Goal: Information Seeking & Learning: Learn about a topic

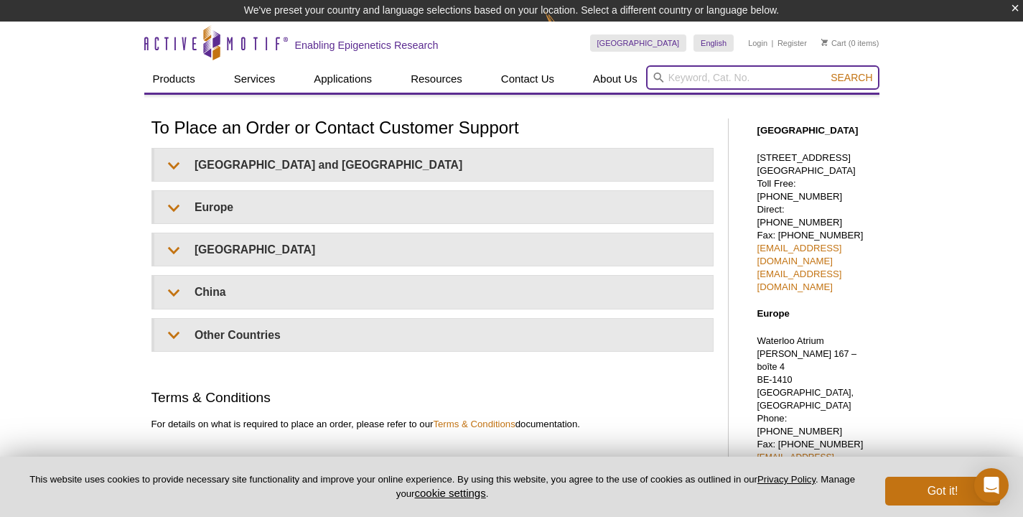
click at [693, 70] on input "search" at bounding box center [762, 77] width 233 height 24
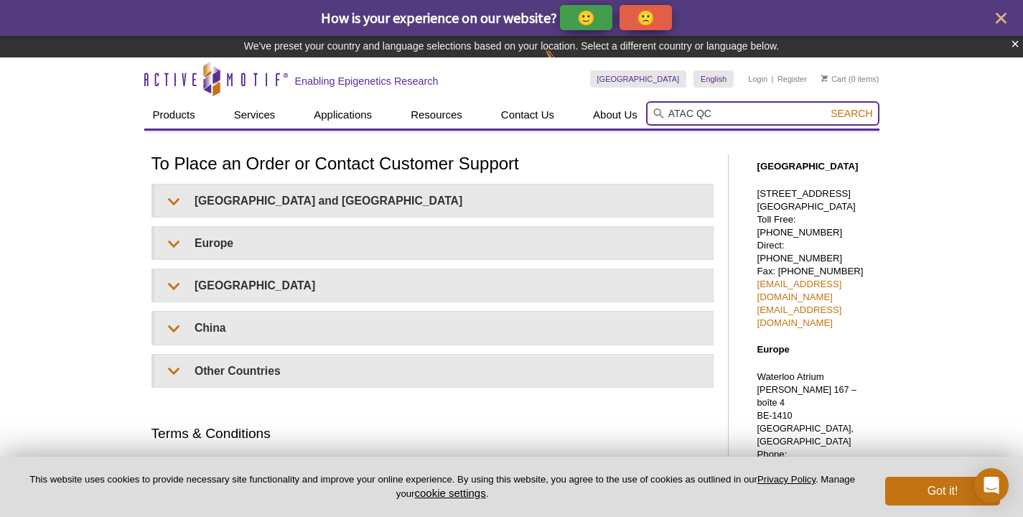
type input "ATAC QC"
click at [853, 113] on button "Search" at bounding box center [852, 113] width 50 height 13
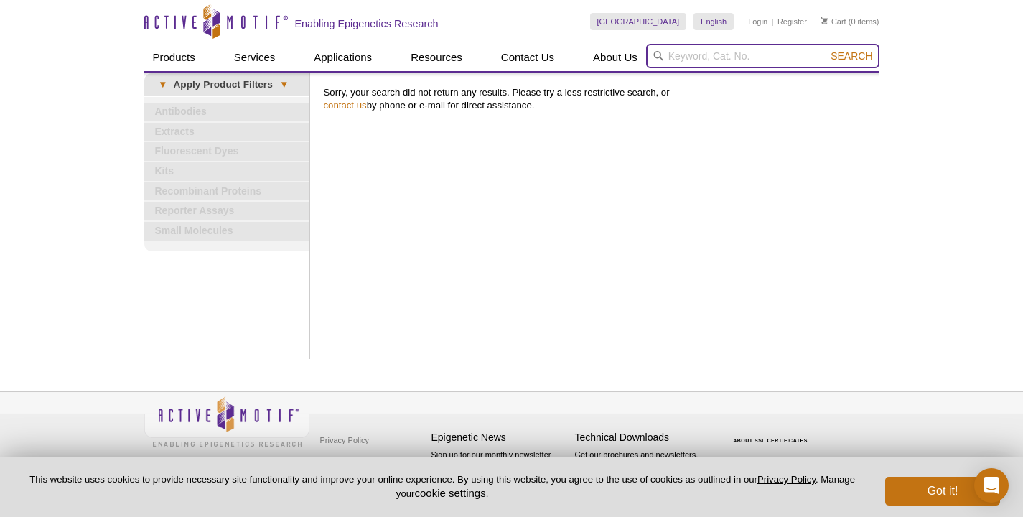
click at [717, 54] on input "search" at bounding box center [762, 56] width 233 height 24
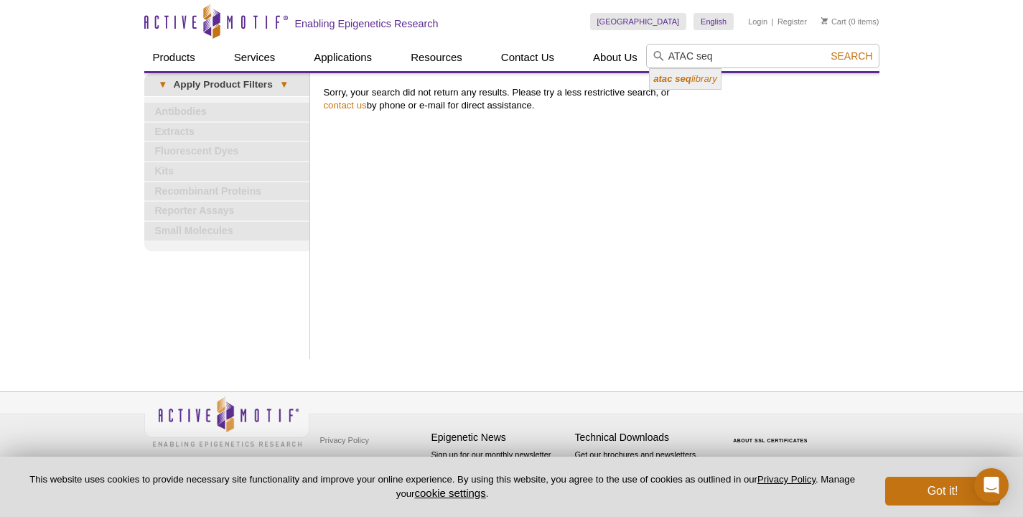
click at [702, 80] on icon "atac seq library" at bounding box center [686, 78] width 64 height 11
type input "atac seq library"
click at [860, 55] on span "Search" at bounding box center [852, 55] width 42 height 11
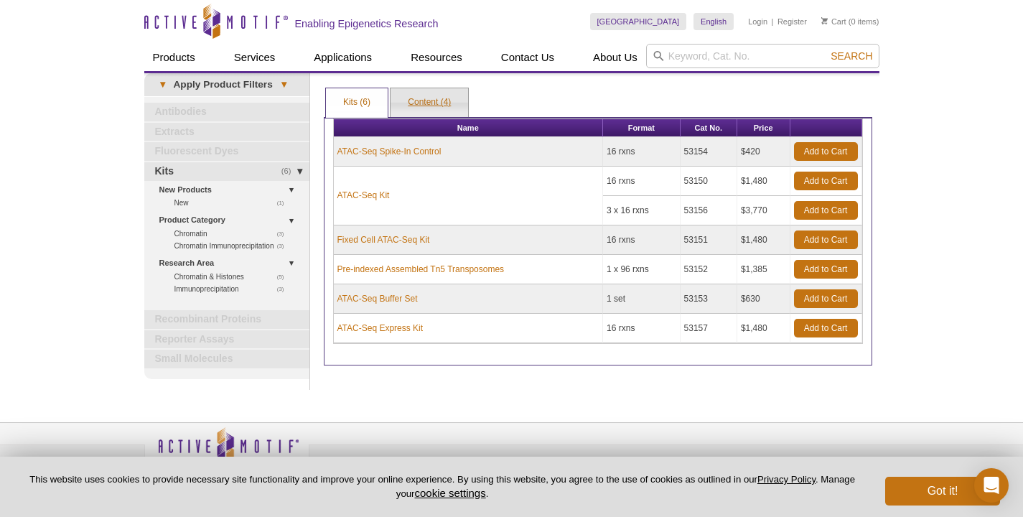
click at [443, 97] on link "Content (4)" at bounding box center [430, 102] width 78 height 29
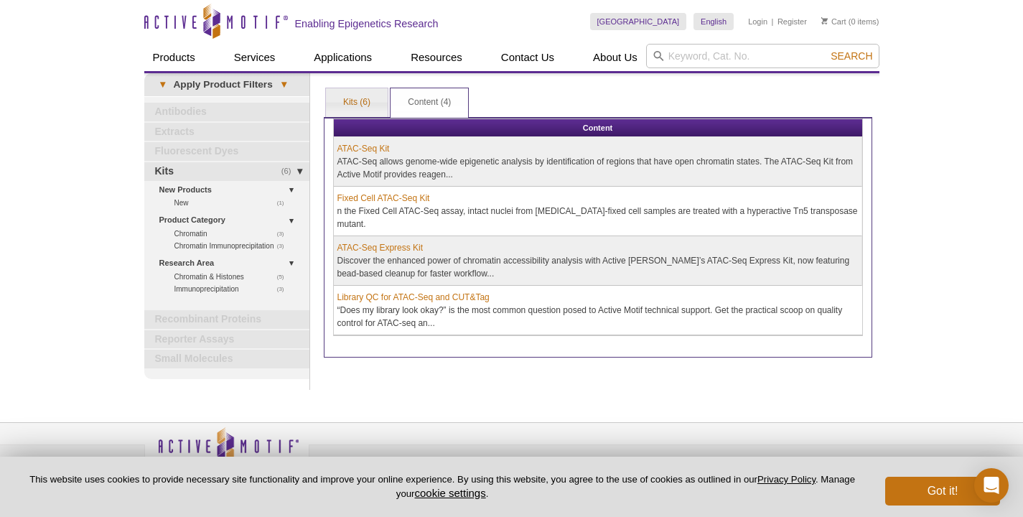
click at [386, 296] on link "Library QC for ATAC-Seq and CUT&Tag" at bounding box center [414, 297] width 152 height 13
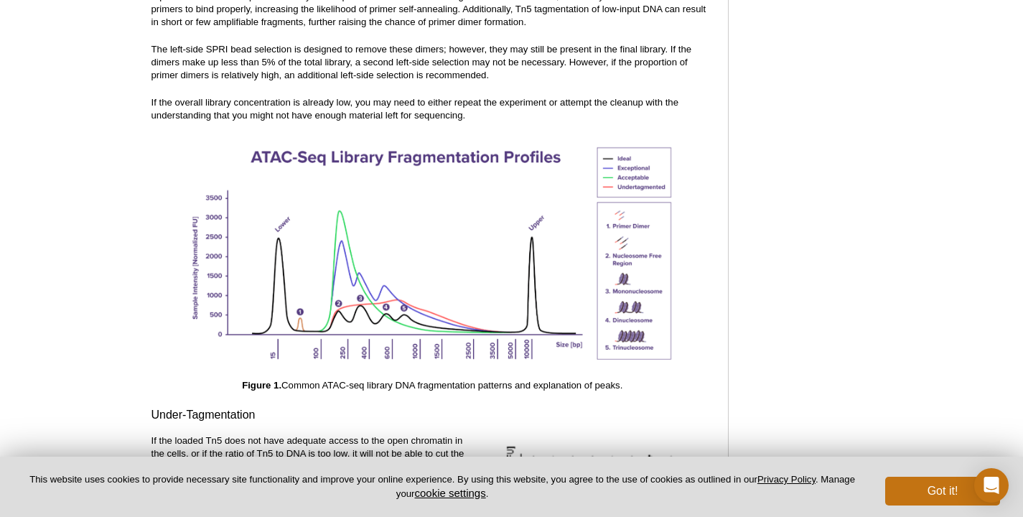
scroll to position [1893, 0]
